Goal: Navigation & Orientation: Find specific page/section

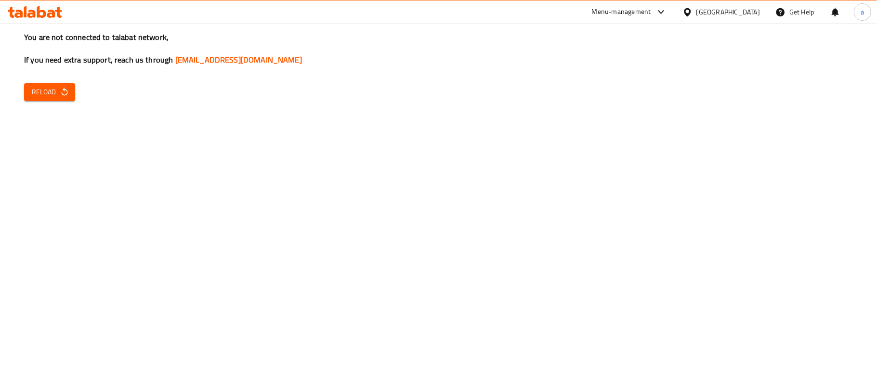
click at [62, 93] on icon "button" at bounding box center [65, 92] width 10 height 10
click at [667, 14] on icon at bounding box center [662, 12] width 12 height 12
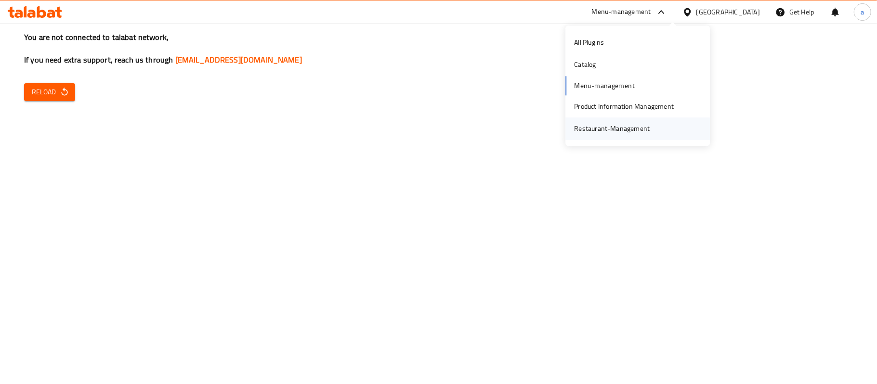
click at [621, 126] on div "Restaurant-Management" at bounding box center [612, 129] width 76 height 11
